Goal: Find specific fact: Find specific fact

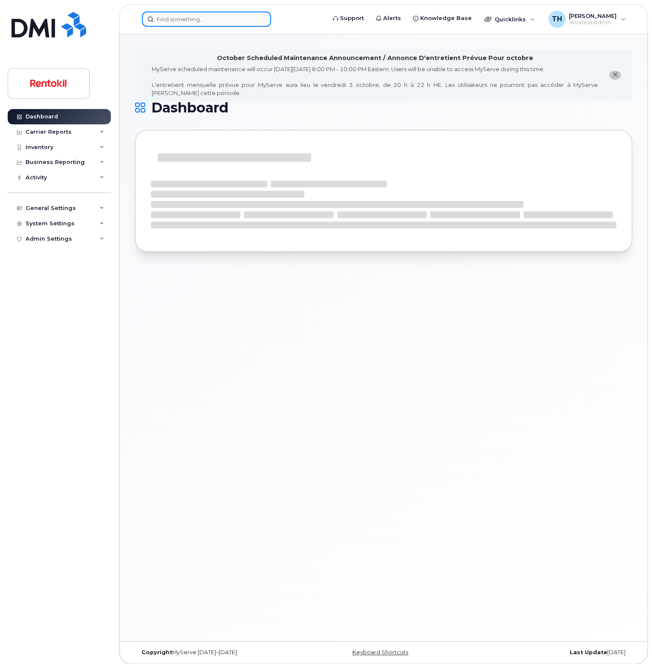
click at [207, 13] on input at bounding box center [206, 19] width 129 height 15
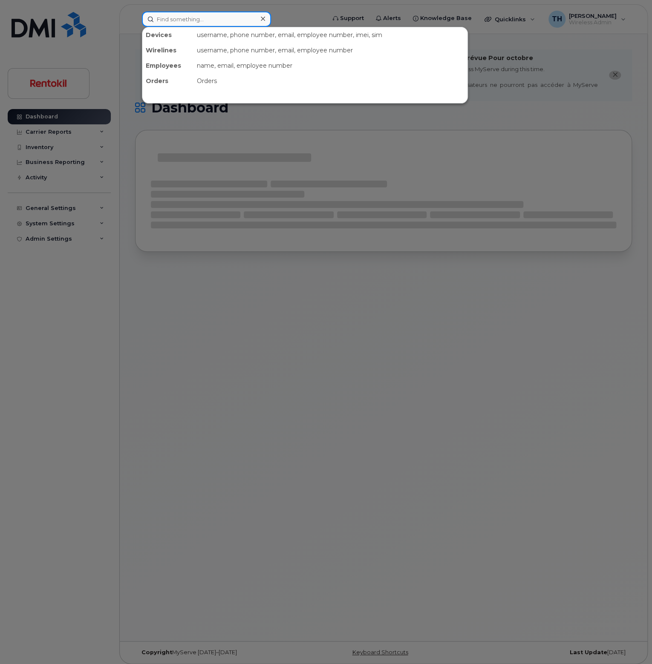
paste input "[PHONE_NUMBER]"
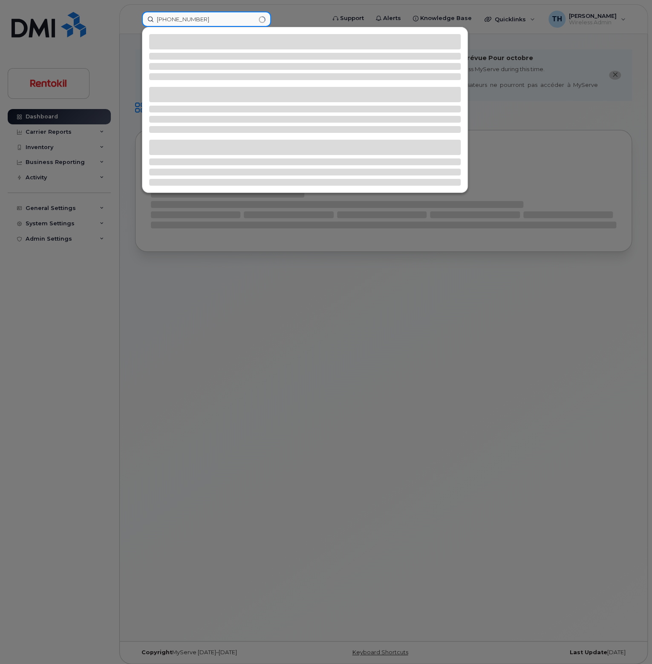
click at [222, 18] on input "[PHONE_NUMBER]" at bounding box center [206, 19] width 129 height 15
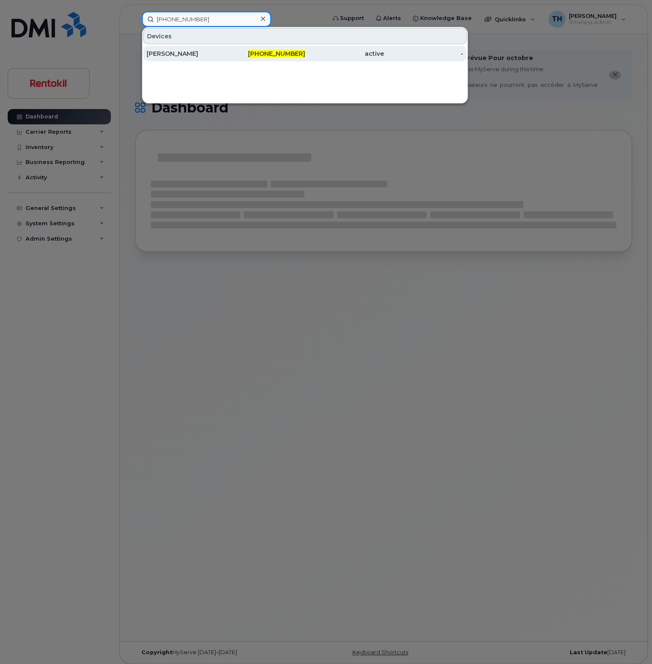
type input "[PHONE_NUMBER]"
click at [222, 54] on div "[PERSON_NAME]" at bounding box center [186, 53] width 79 height 9
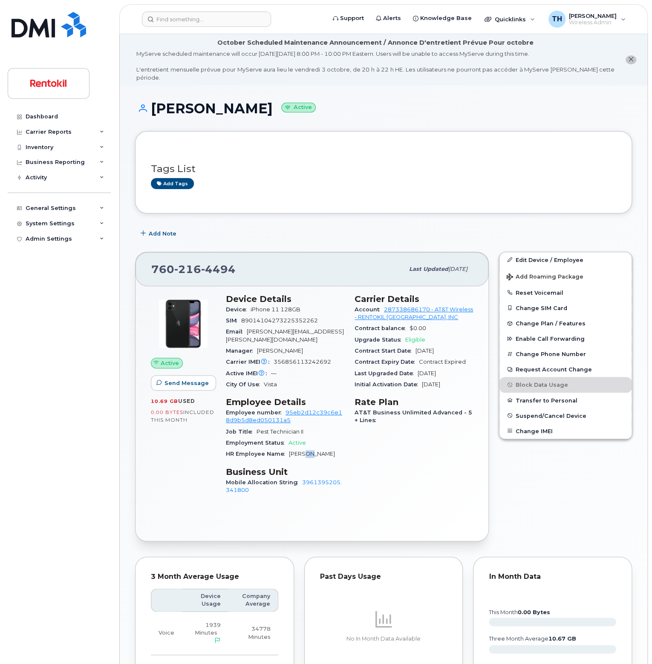
drag, startPoint x: 310, startPoint y: 446, endPoint x: 304, endPoint y: 446, distance: 5.5
click at [305, 451] on span "Robert Miller" at bounding box center [312, 454] width 46 height 6
click at [291, 451] on span "Robert Miller" at bounding box center [312, 454] width 46 height 6
drag, startPoint x: 287, startPoint y: 446, endPoint x: 329, endPoint y: 449, distance: 41.8
click at [329, 449] on div "HR Employee Name Robert Miller" at bounding box center [285, 454] width 118 height 11
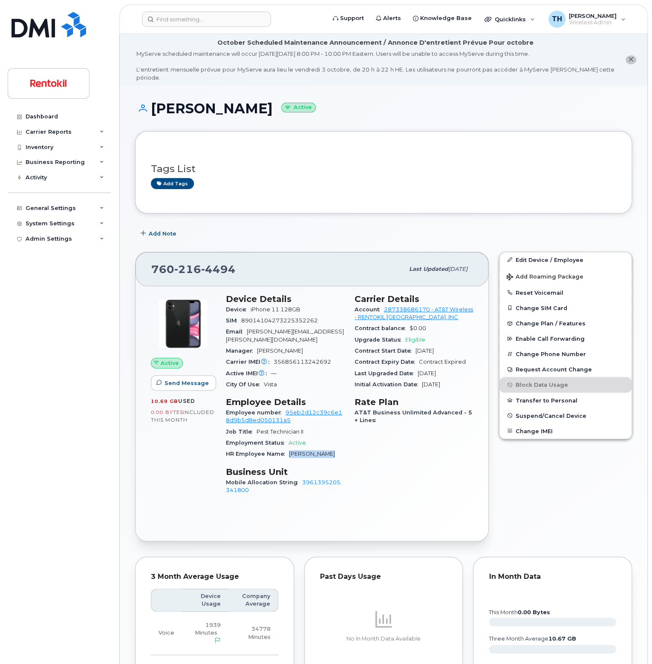
copy span "Robert Miller"
